Goal: Check status: Check status

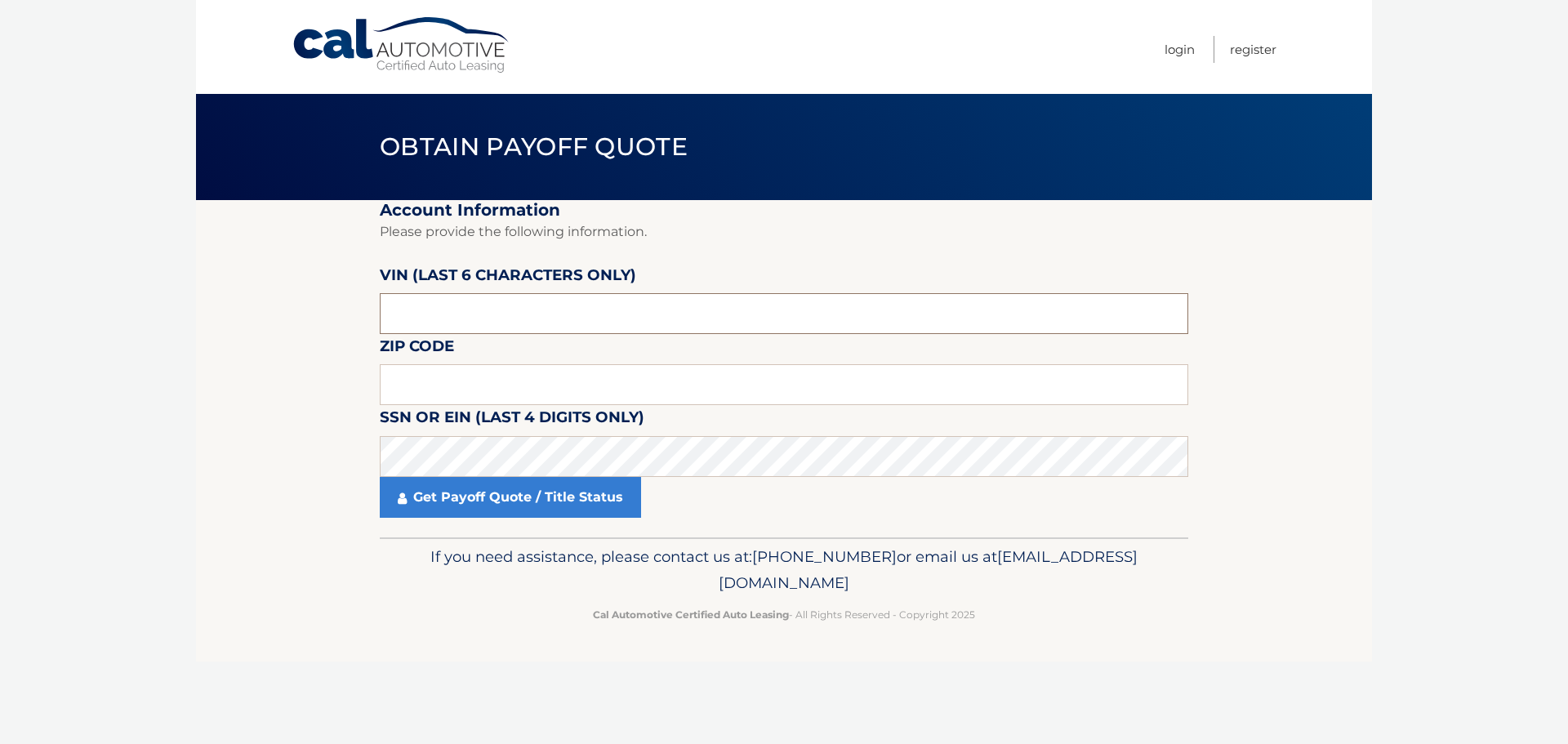
click at [572, 317] on input "text" at bounding box center [784, 314] width 809 height 41
drag, startPoint x: 478, startPoint y: 327, endPoint x: 353, endPoint y: 299, distance: 128.1
click at [353, 299] on section "Account Information Please provide the following information. VIN (last 6 chara…" at bounding box center [784, 369] width 1176 height 337
type input "160620"
type input "07056"
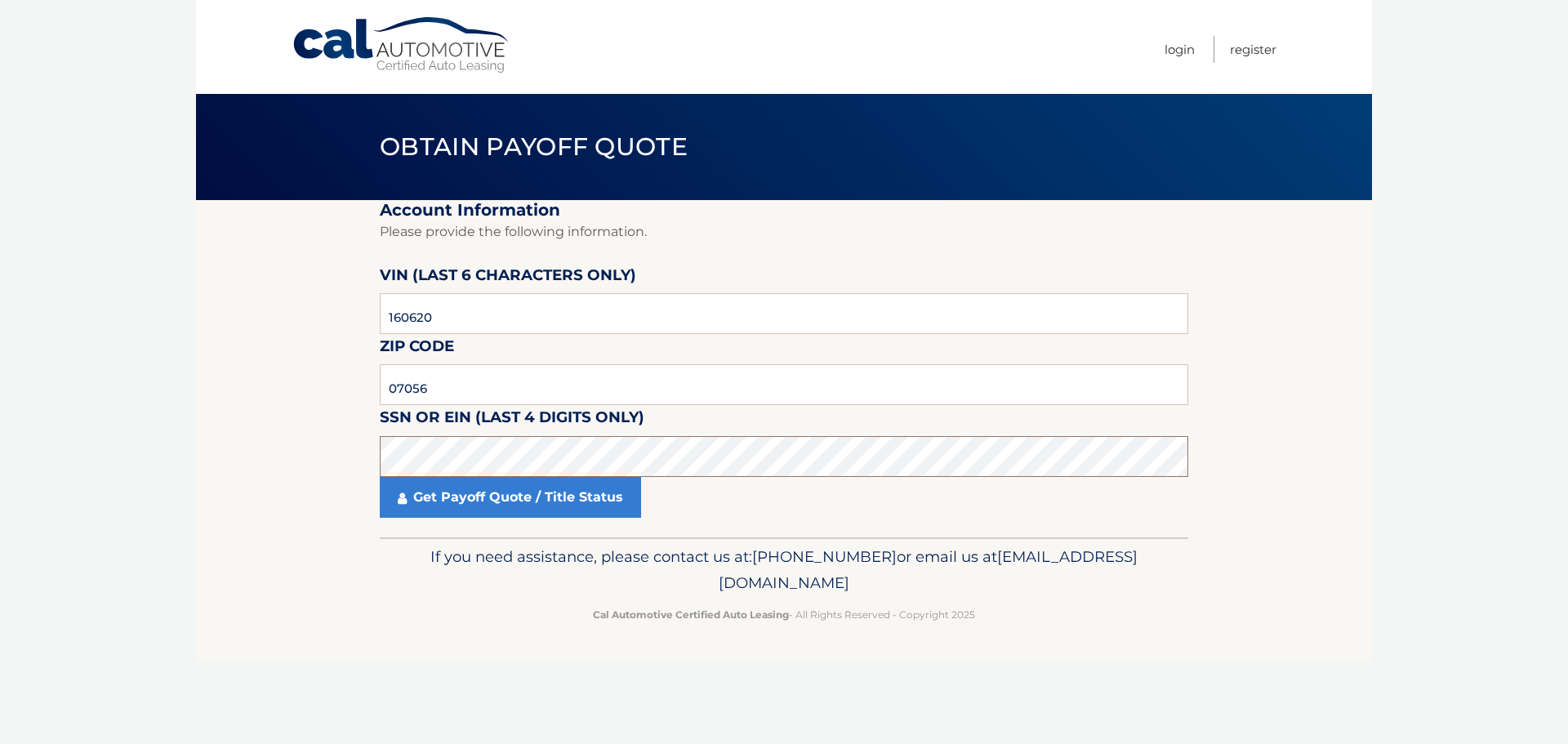
click button "For Originating Dealer" at bounding box center [0, 0] width 0 height 0
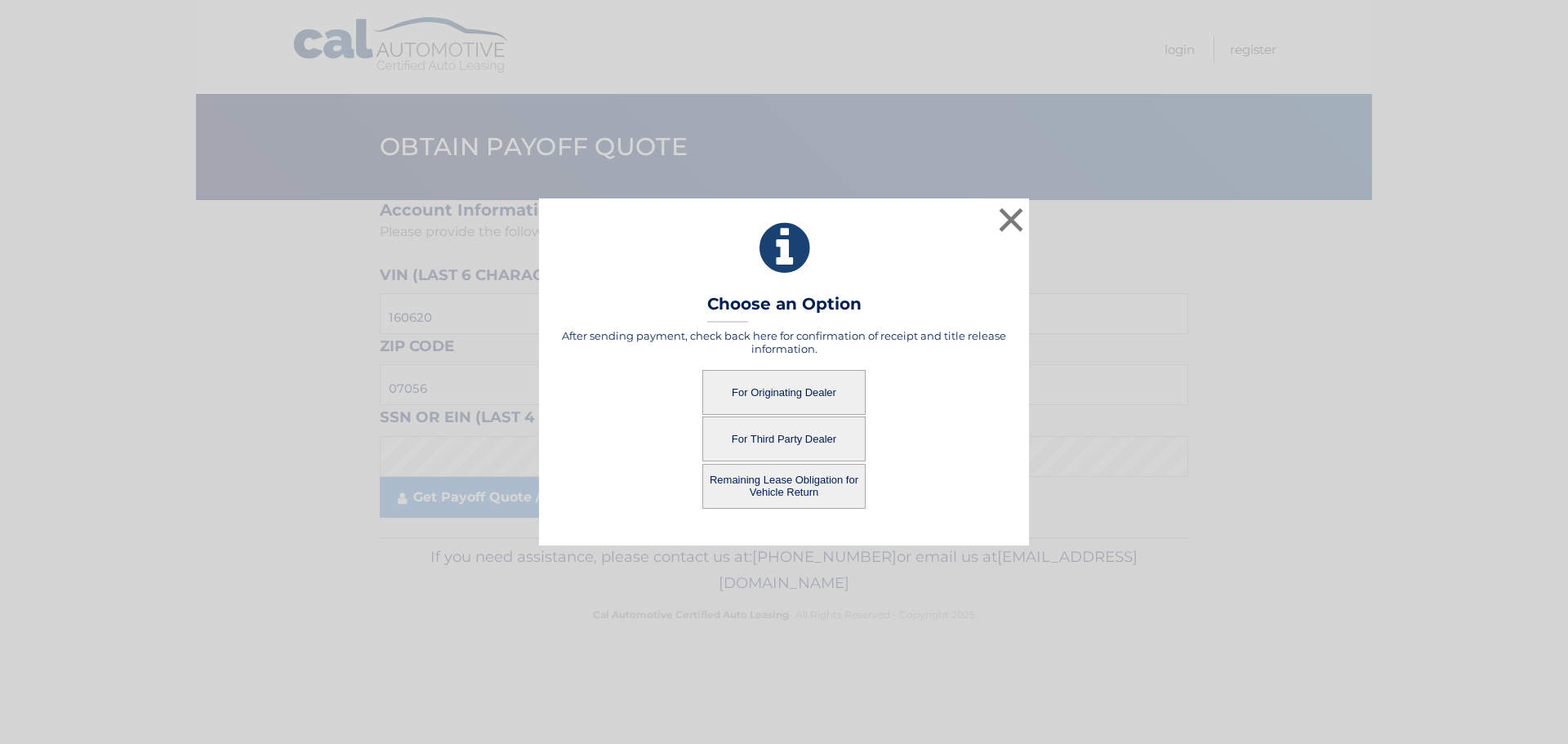
click at [850, 402] on button "For Originating Dealer" at bounding box center [784, 392] width 163 height 45
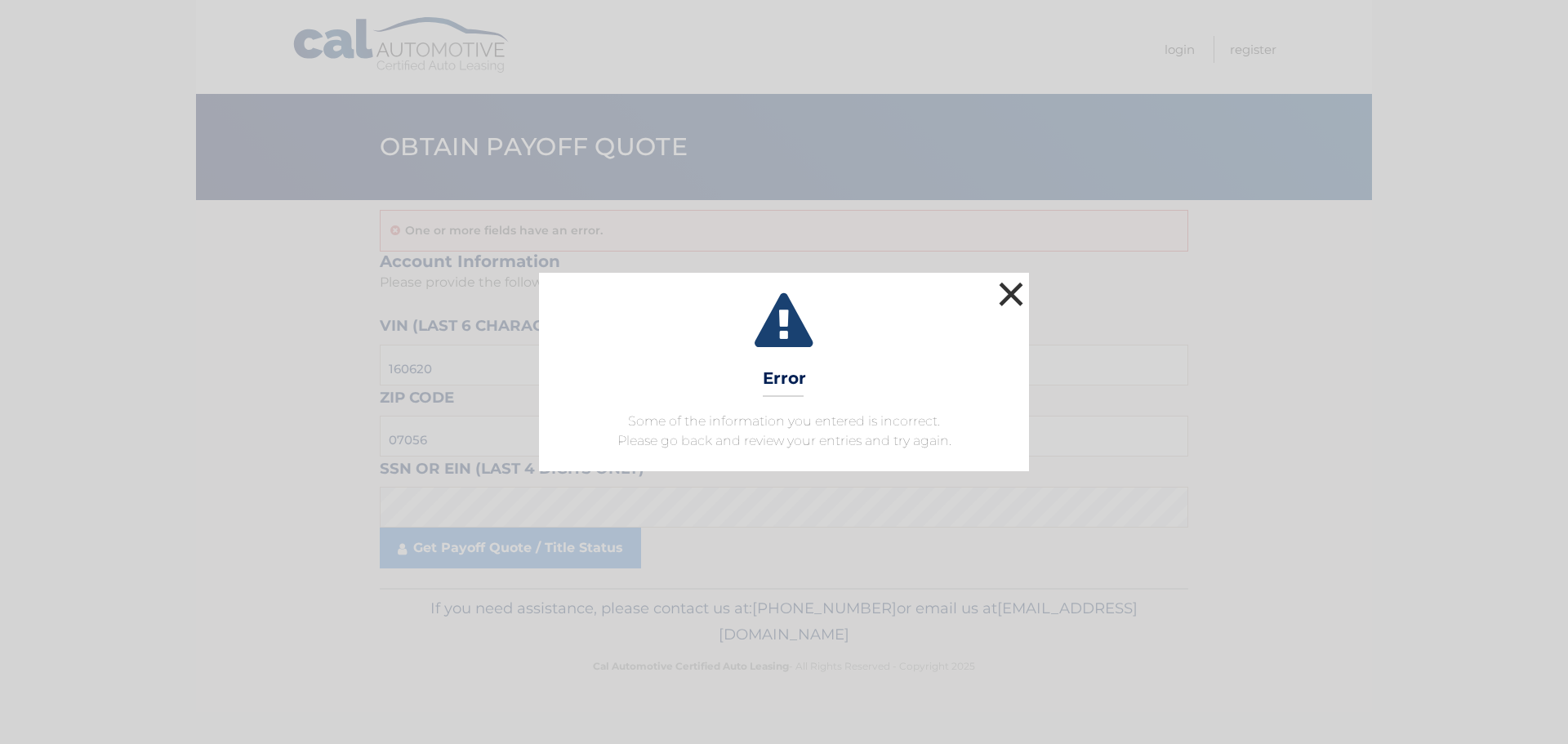
click at [1017, 289] on button "×" at bounding box center [1011, 294] width 33 height 33
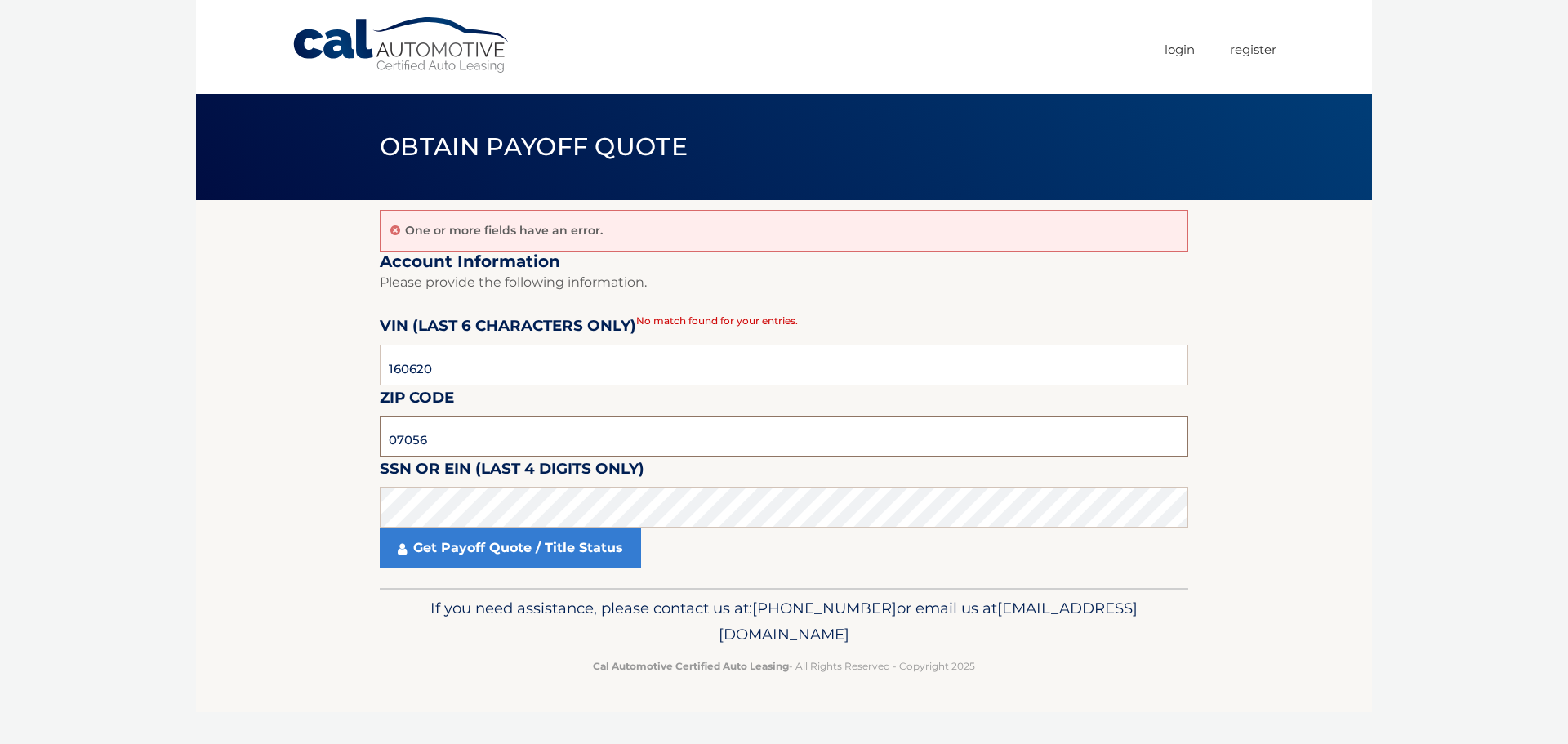
click at [439, 449] on input "07056" at bounding box center [784, 437] width 809 height 41
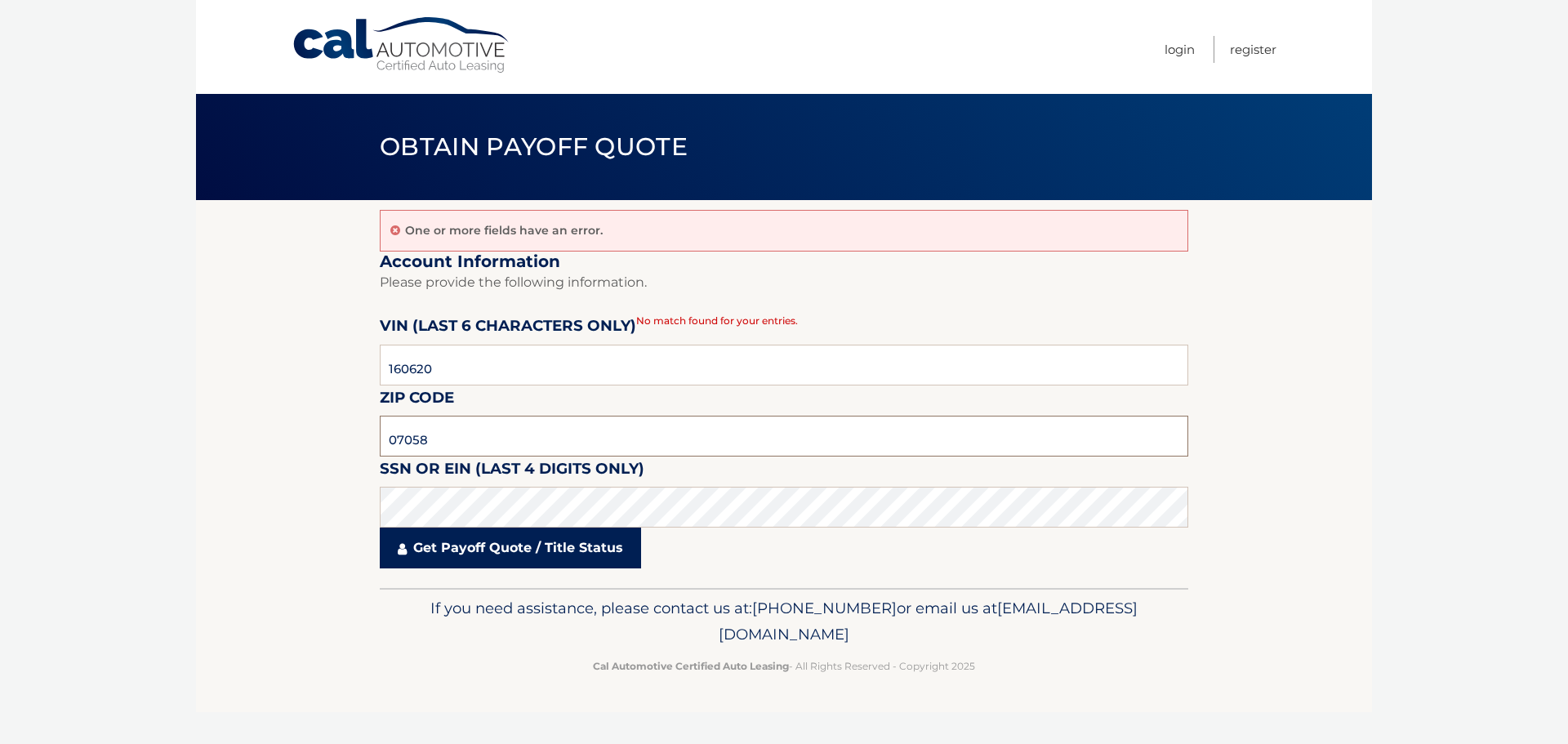
type input "07058"
click at [521, 565] on link "Get Payoff Quote / Title Status" at bounding box center [510, 548] width 261 height 41
click at [525, 552] on body "Cal Automotive Menu Login Register Obtain Payoff Quote" at bounding box center [784, 372] width 1568 height 744
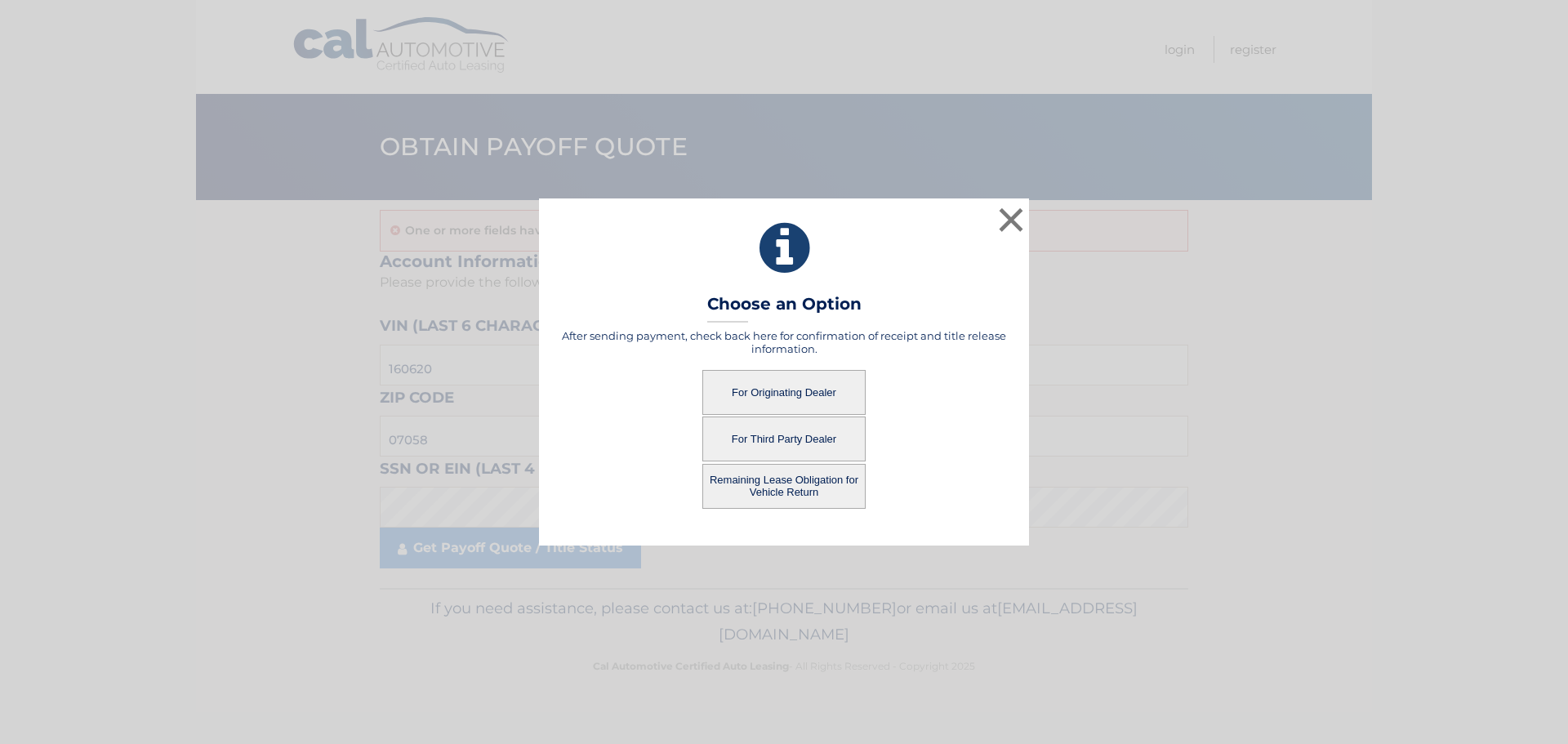
click at [743, 386] on button "For Originating Dealer" at bounding box center [784, 392] width 163 height 45
click at [795, 389] on button "For Originating Dealer" at bounding box center [784, 392] width 163 height 45
